Goal: Task Accomplishment & Management: Use online tool/utility

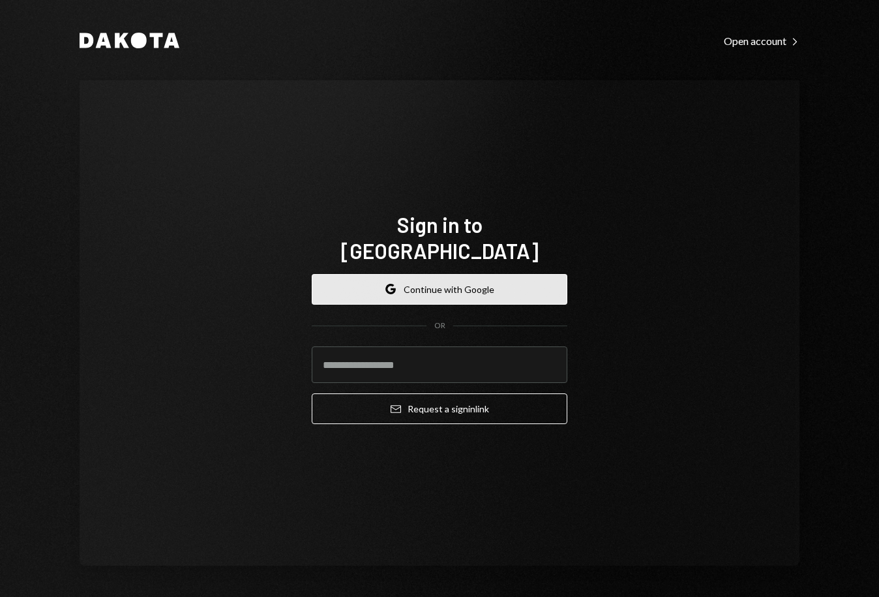
click at [524, 274] on button "Google Continue with Google" at bounding box center [440, 289] width 256 height 31
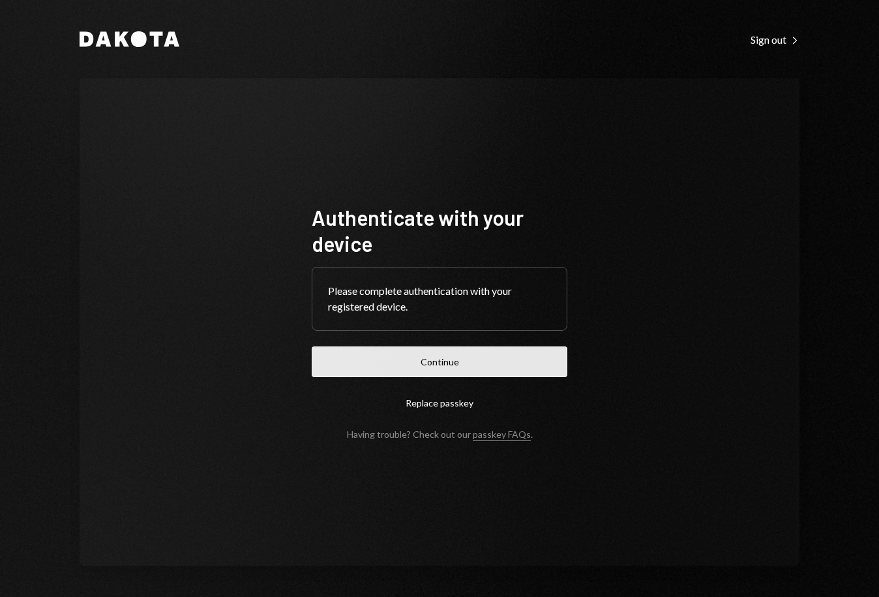
click at [447, 366] on button "Continue" at bounding box center [440, 361] width 256 height 31
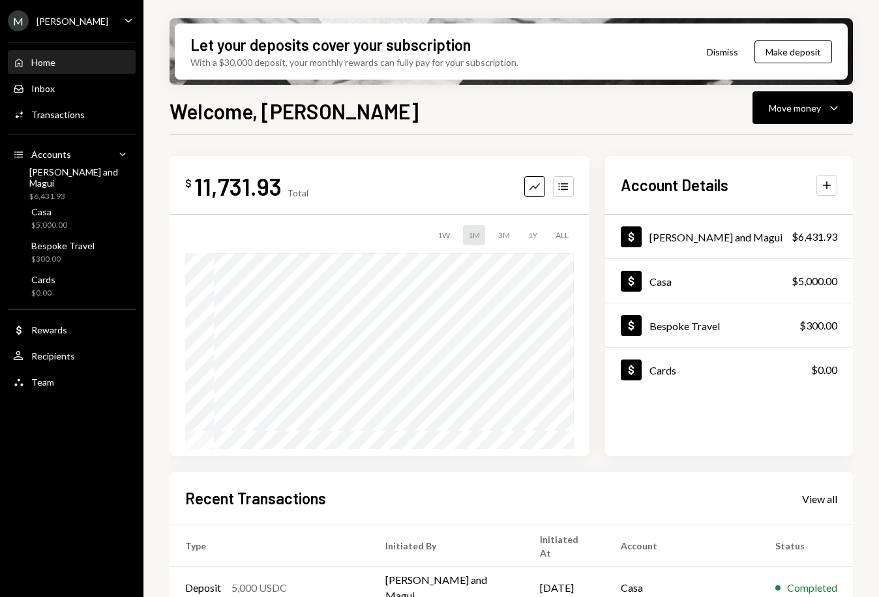
click at [576, 115] on div "Welcome, Magali Move money Caret Down" at bounding box center [511, 109] width 683 height 29
click at [816, 115] on button "Move money Caret Down" at bounding box center [802, 107] width 100 height 33
click at [768, 147] on div "Send" at bounding box center [792, 147] width 95 height 14
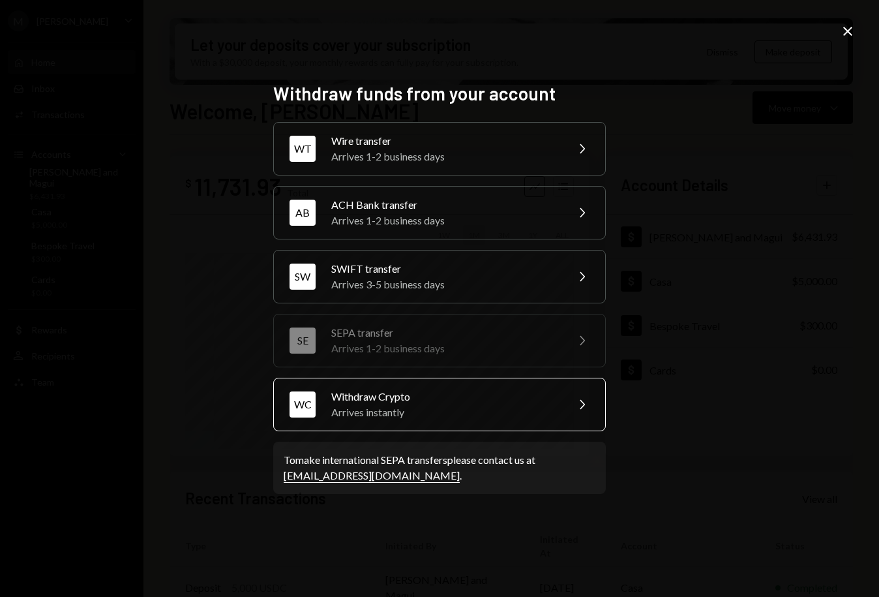
click at [492, 413] on div "Arrives instantly" at bounding box center [444, 412] width 227 height 16
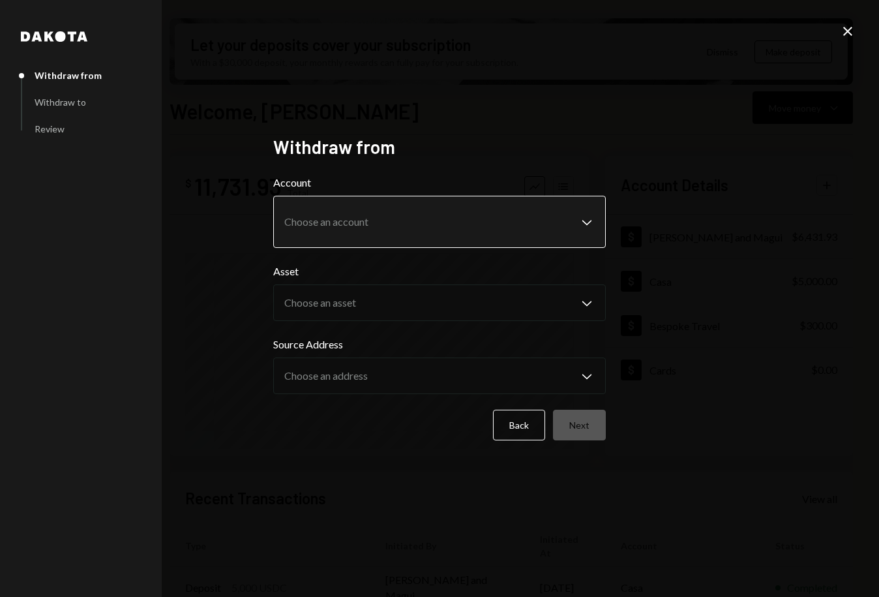
click at [503, 220] on body "M Michael Preston Caret Down Home Home Inbox Inbox Activities Transactions Acco…" at bounding box center [439, 298] width 879 height 597
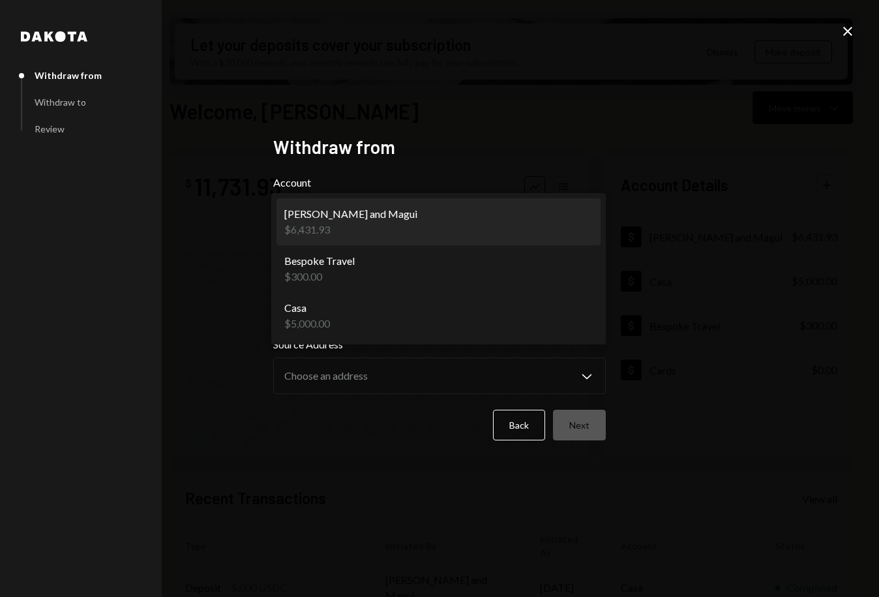
select select "**********"
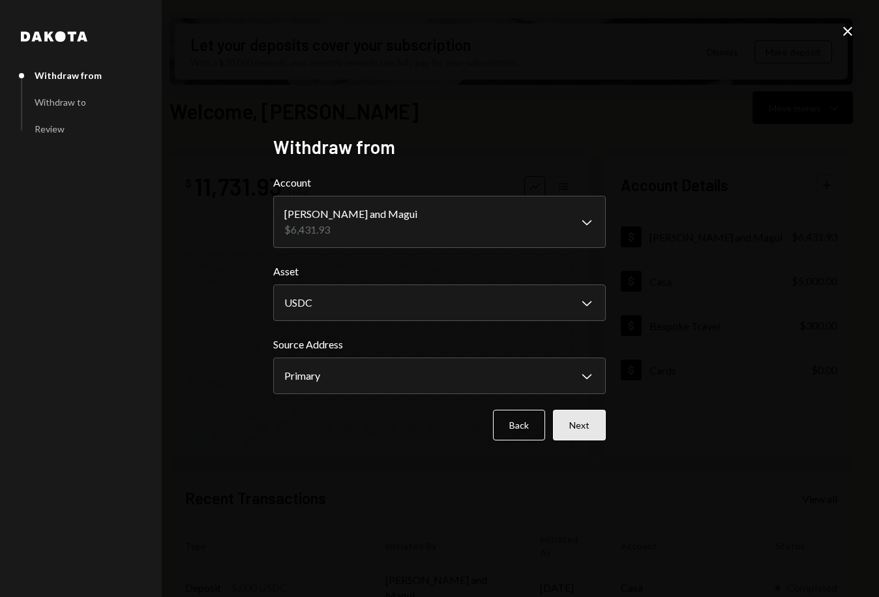
click at [585, 431] on button "Next" at bounding box center [579, 424] width 53 height 31
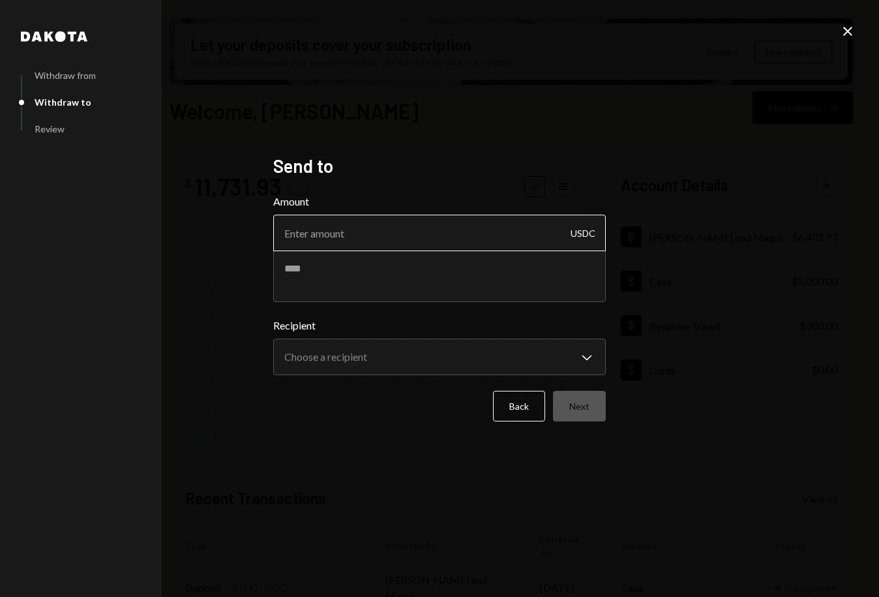
click at [476, 232] on input "Amount" at bounding box center [439, 232] width 332 height 37
type input "1000"
click at [448, 354] on body "M Michael Preston Caret Down Home Home Inbox Inbox Activities Transactions Acco…" at bounding box center [439, 298] width 879 height 597
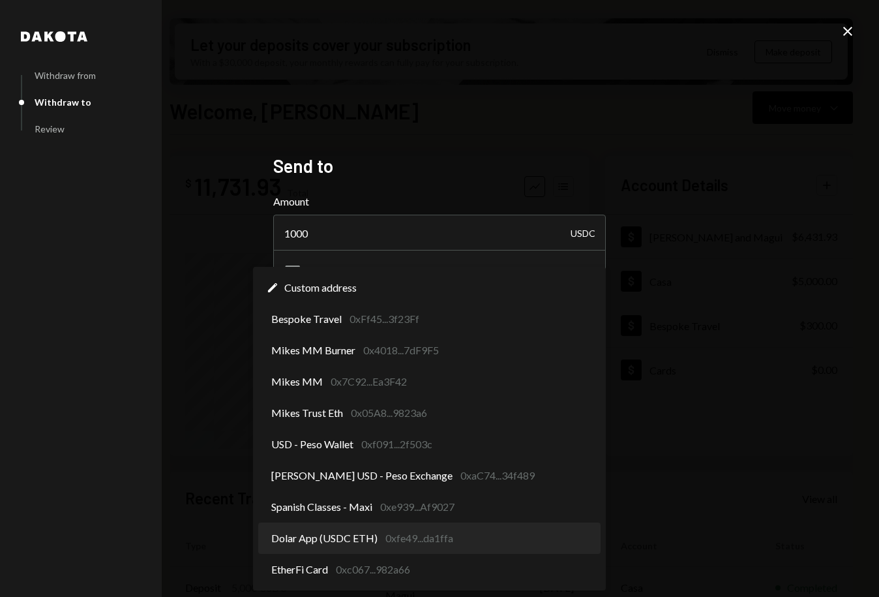
select select "**********"
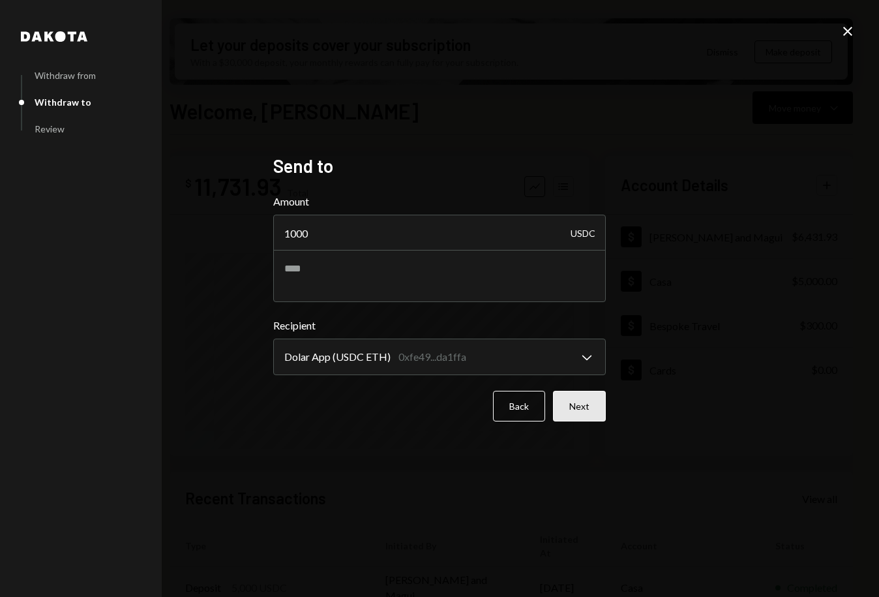
click at [582, 415] on button "Next" at bounding box center [579, 406] width 53 height 31
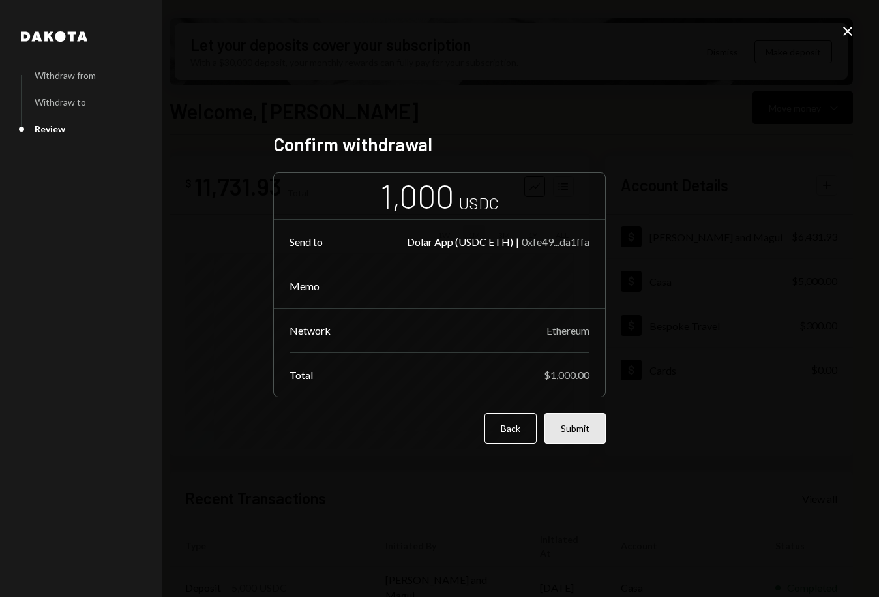
click at [576, 431] on button "Submit" at bounding box center [574, 428] width 61 height 31
